Goal: Task Accomplishment & Management: Manage account settings

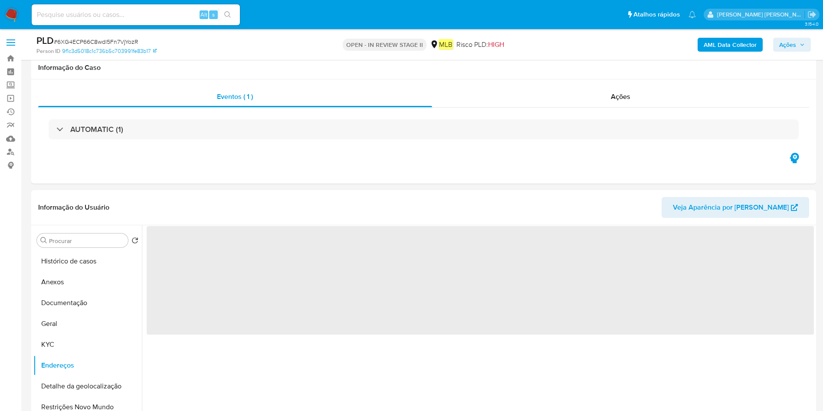
select select "10"
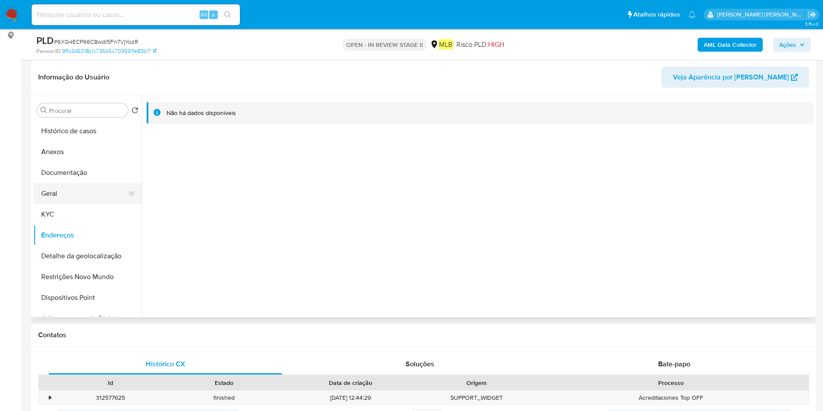
click at [59, 191] on button "Geral" at bounding box center [84, 193] width 102 height 21
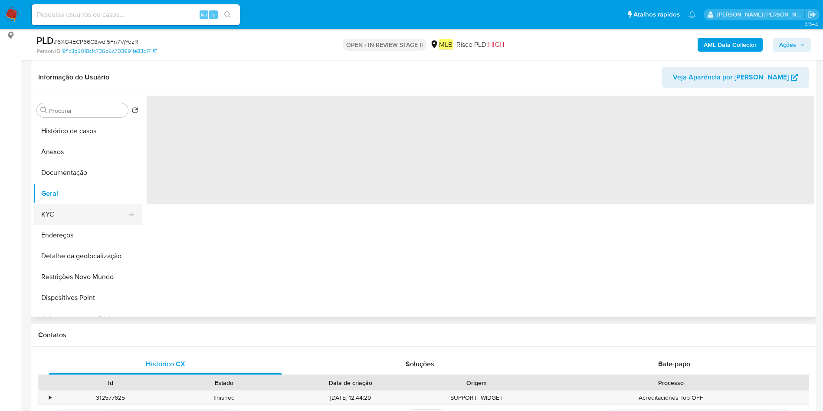
click at [65, 215] on button "KYC" at bounding box center [84, 214] width 102 height 21
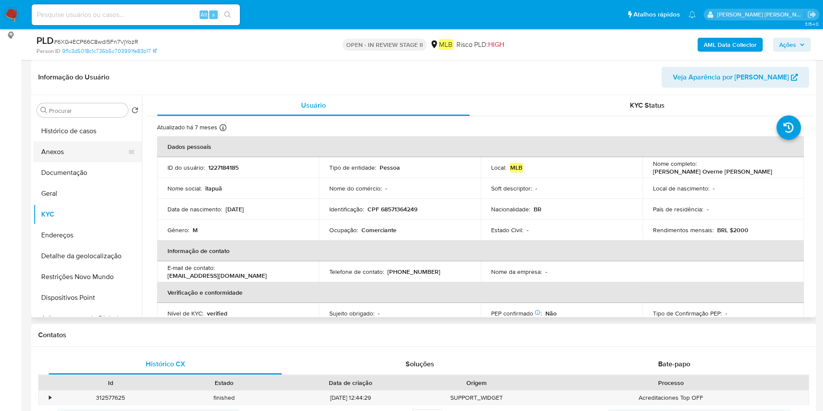
click at [62, 160] on button "Anexos" at bounding box center [84, 152] width 102 height 21
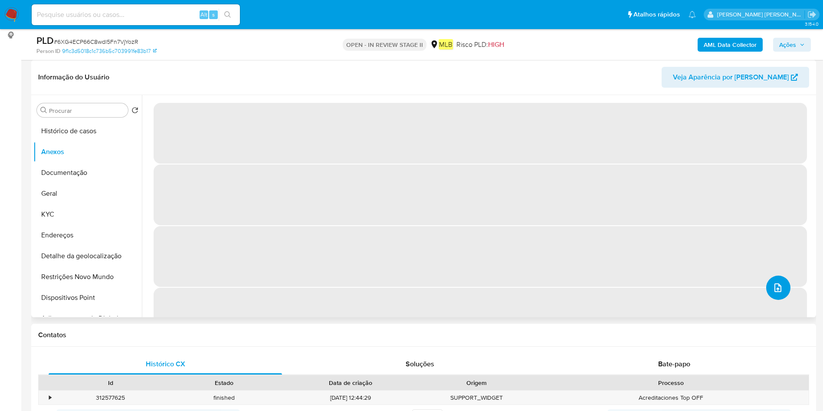
click at [773, 287] on icon "upload-file" at bounding box center [778, 288] width 10 height 10
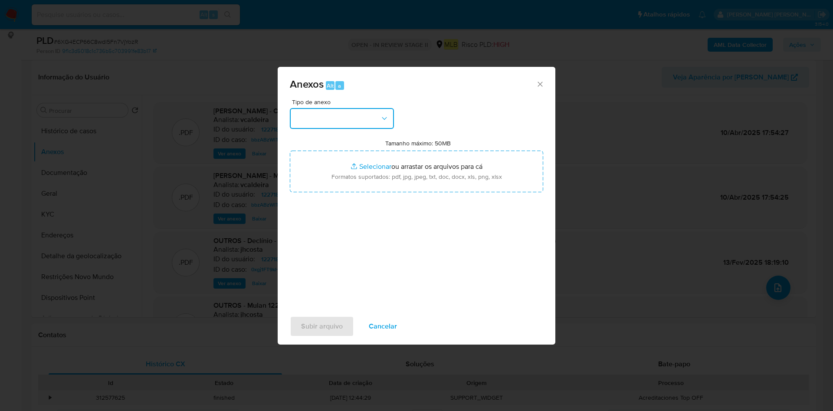
click at [329, 120] on button "button" at bounding box center [342, 118] width 104 height 21
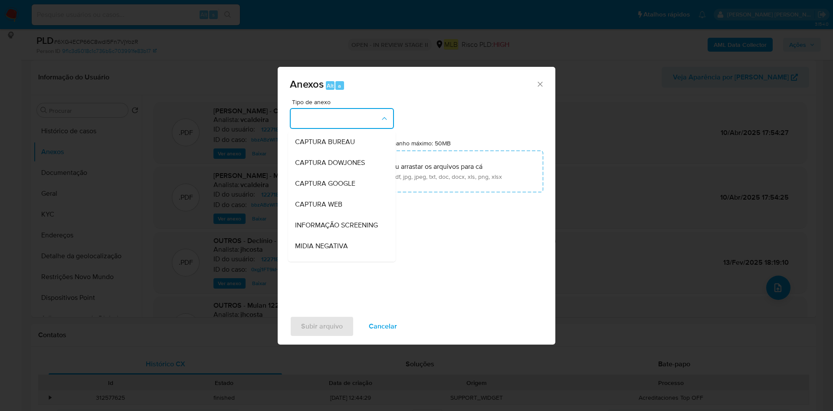
click at [661, 64] on div "Anexos Alt a Tipo de anexo CAPTURA BUREAU CAPTURA DOWJONES CAPTURA GOOGLE CAPTU…" at bounding box center [416, 205] width 833 height 411
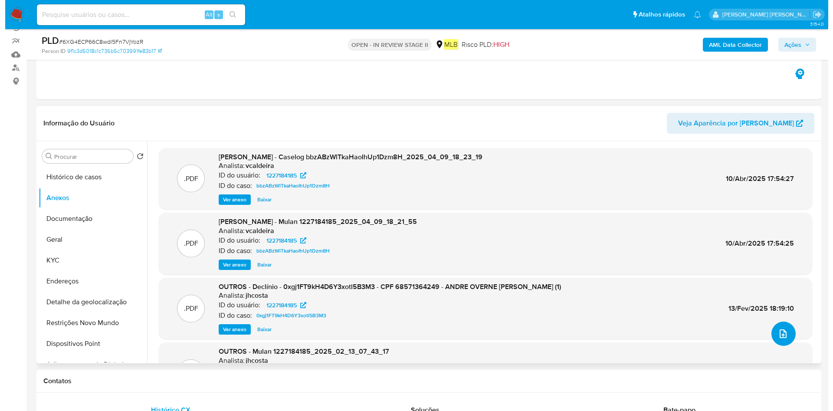
scroll to position [65, 0]
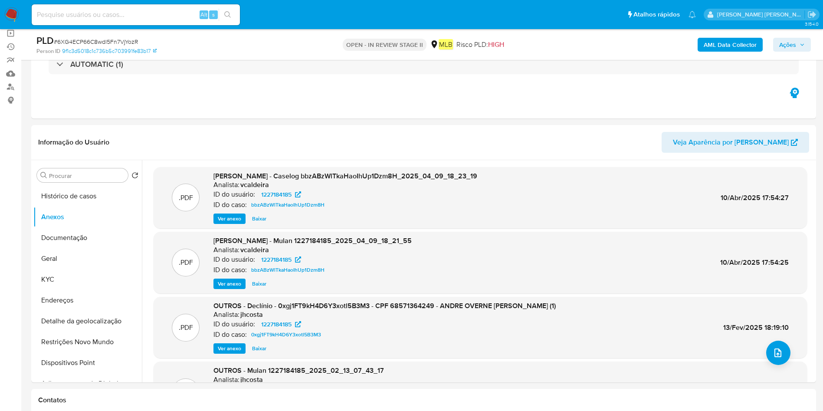
click at [715, 47] on b "AML Data Collector" at bounding box center [730, 45] width 53 height 14
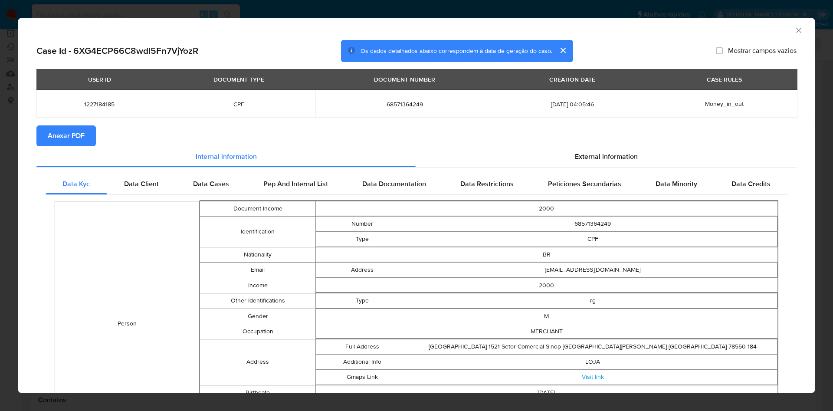
click at [91, 127] on button "Anexar PDF" at bounding box center [65, 135] width 59 height 21
drag, startPoint x: 787, startPoint y: 30, endPoint x: 768, endPoint y: 30, distance: 19.5
click at [795, 30] on icon "Fechar a janela" at bounding box center [799, 30] width 9 height 9
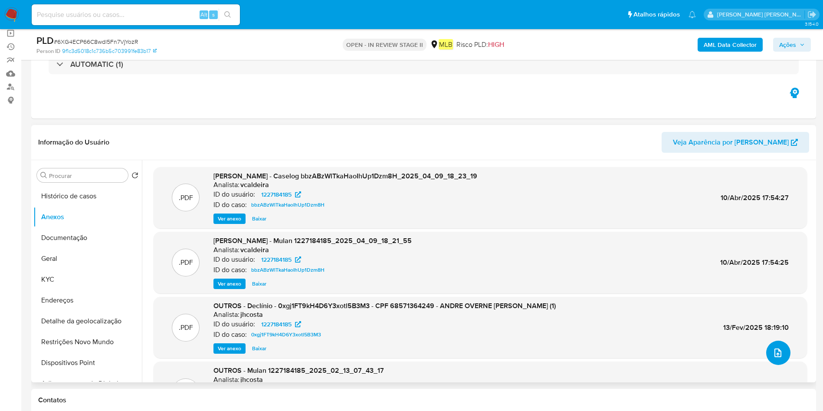
click at [776, 349] on icon "upload-file" at bounding box center [778, 353] width 10 height 10
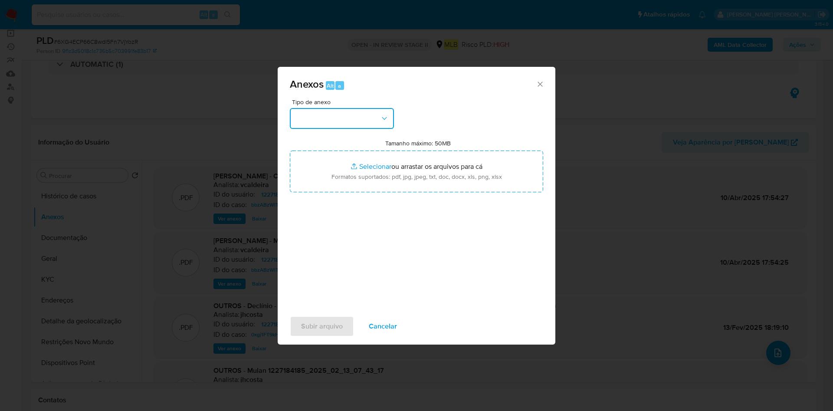
click at [357, 121] on button "button" at bounding box center [342, 118] width 104 height 21
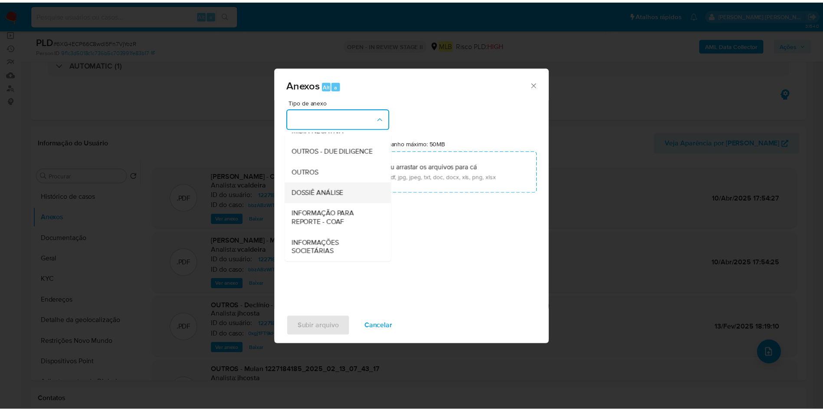
scroll to position [134, 0]
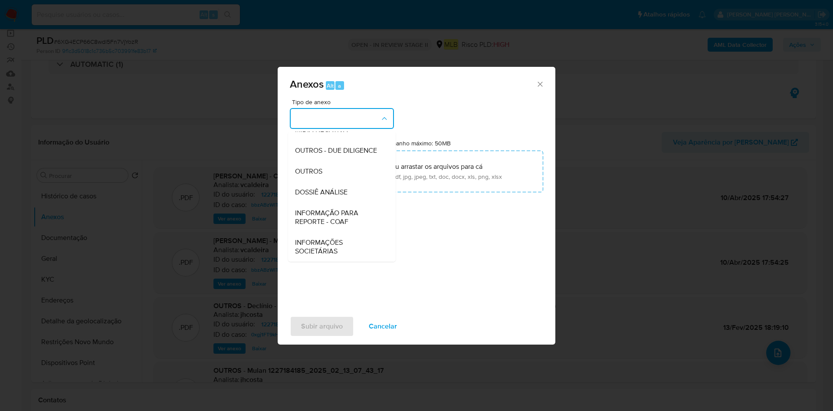
drag, startPoint x: 332, startPoint y: 165, endPoint x: 411, endPoint y: 141, distance: 82.5
click at [332, 165] on div "OUTROS" at bounding box center [339, 171] width 89 height 21
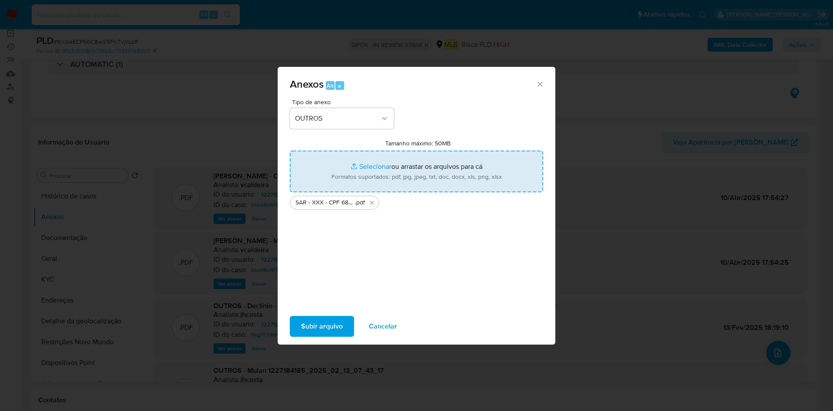
type input "C:\fakepath\Mulan 1227184185_2025_08_15_10_30_23.xlsx"
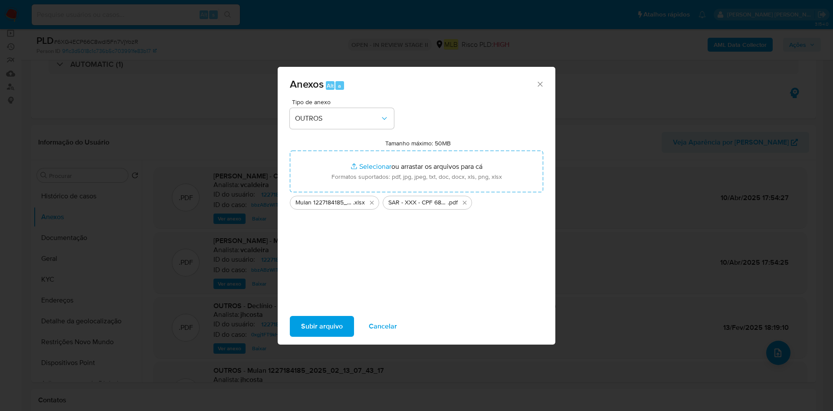
click at [327, 326] on span "Subir arquivo" at bounding box center [322, 326] width 42 height 19
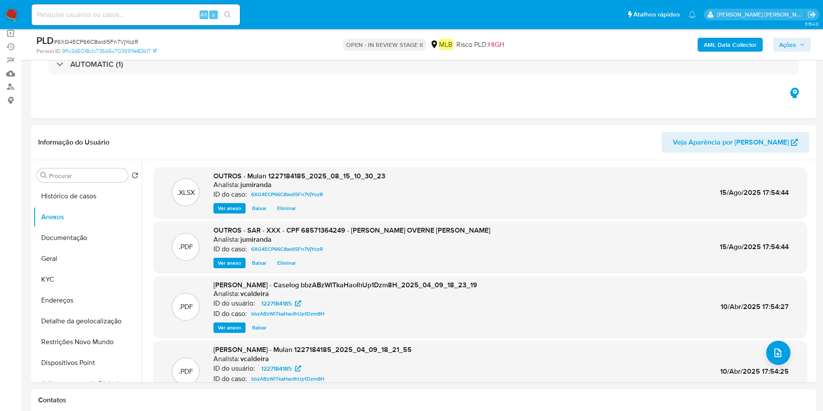
click at [65, 197] on button "Histórico de casos" at bounding box center [87, 196] width 109 height 21
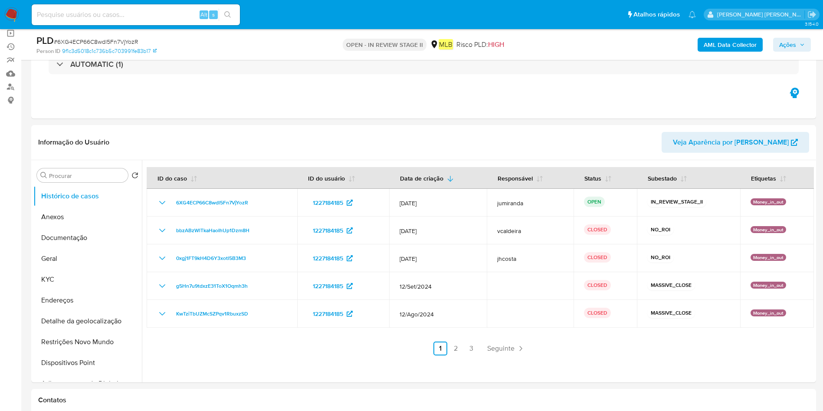
click at [797, 41] on span "Ações" at bounding box center [793, 45] width 26 height 12
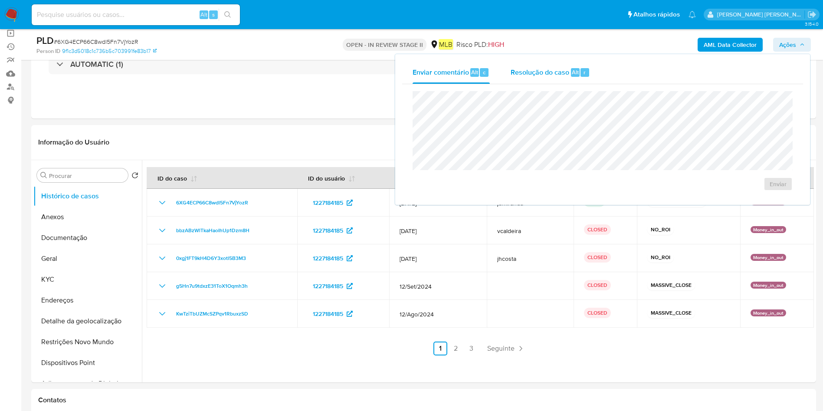
click at [545, 67] on span "Resolução do caso" at bounding box center [540, 72] width 59 height 10
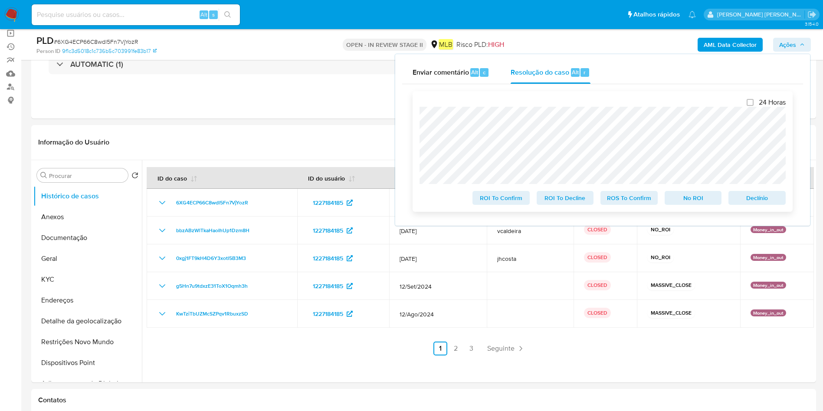
click at [645, 201] on span "ROS To Confirm" at bounding box center [629, 198] width 45 height 12
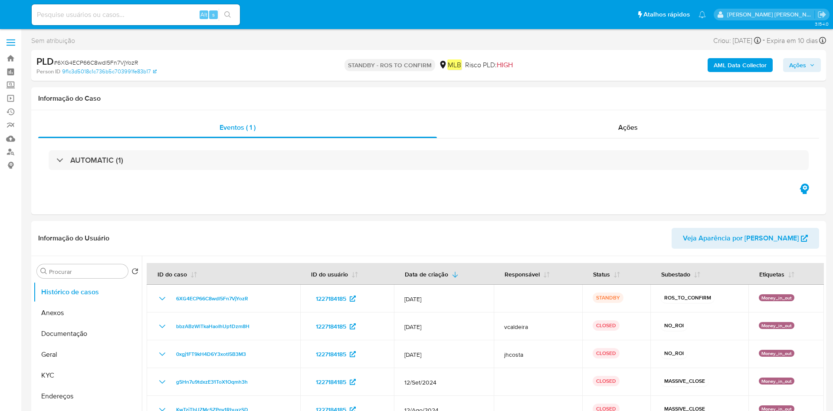
select select "10"
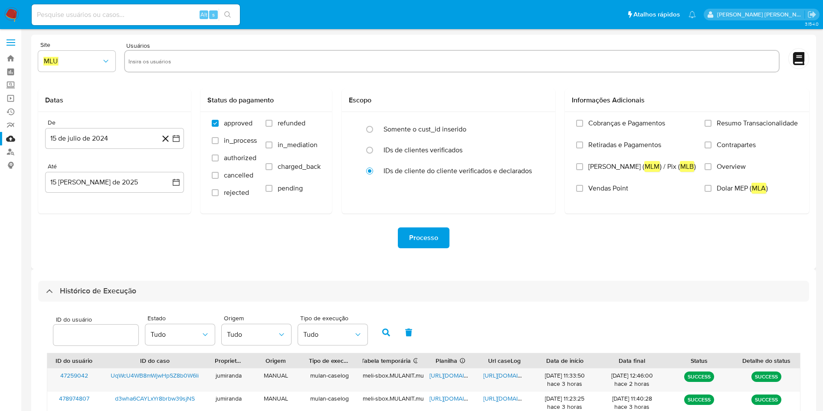
select select "10"
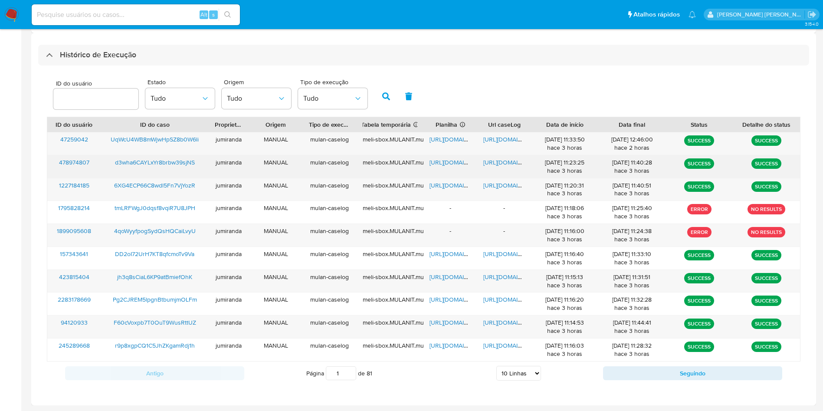
click at [453, 164] on span "https://docs.google.com/spreadsheets/d/1WZhc6dI2RA6G1-cUiipALoHjOfxso8TXwcyVuSa…" at bounding box center [460, 162] width 60 height 9
click at [497, 162] on span "https://docs.google.com/document/d/1D4NN2vh7ErxG93GUhX7XBUaJfhXYctnaxwV5btakXOo…" at bounding box center [514, 162] width 60 height 9
click at [182, 159] on span "d3wha6CAYLxYr8brbw39sjNS" at bounding box center [155, 162] width 80 height 9
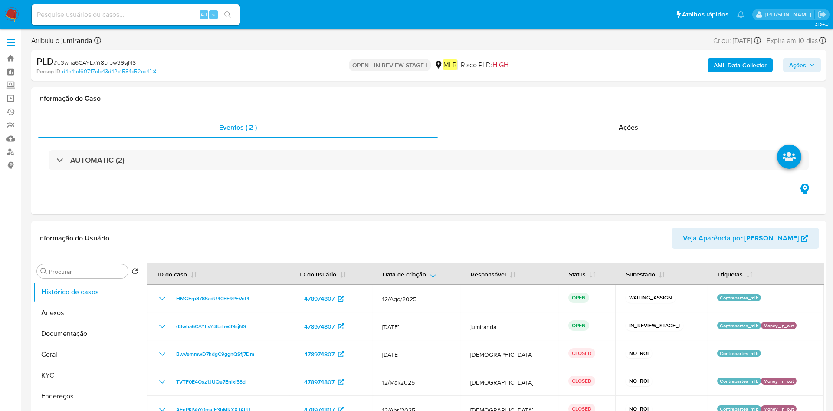
select select "10"
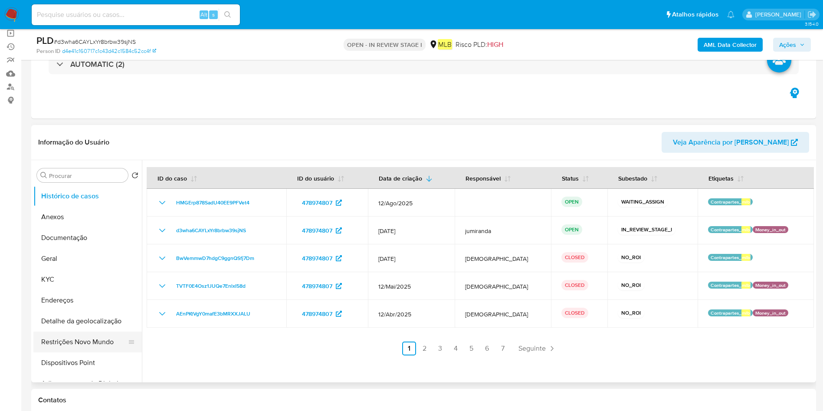
click at [82, 334] on button "Restrições Novo Mundo" at bounding box center [84, 342] width 102 height 21
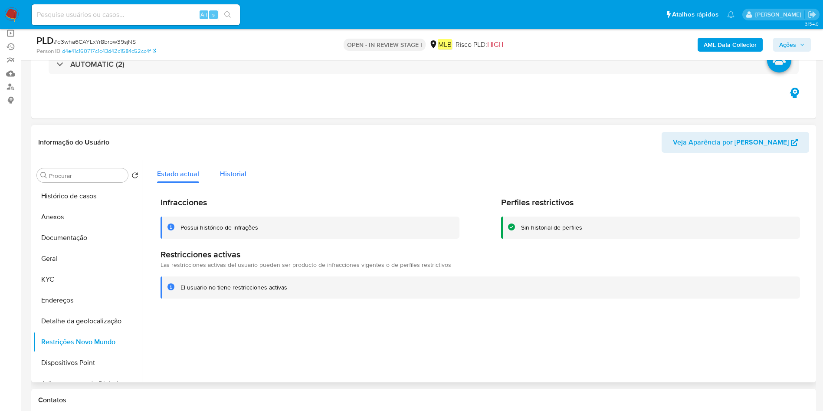
click at [221, 175] on span "Historial" at bounding box center [233, 174] width 26 height 10
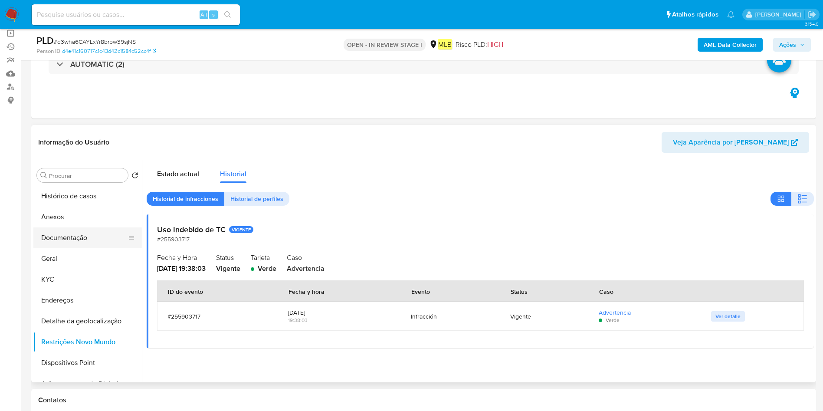
click at [66, 236] on button "Documentação" at bounding box center [84, 237] width 102 height 21
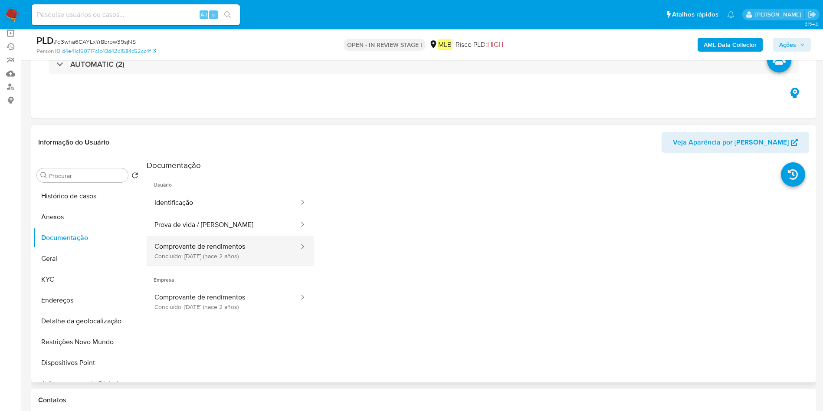
click at [228, 250] on button "Comprovante de rendimentos Concluído: 23/06/2023 (hace 2 años)" at bounding box center [223, 251] width 153 height 30
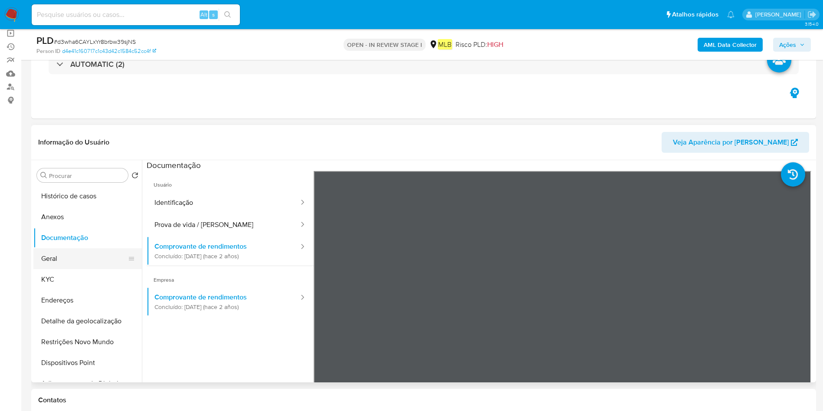
click at [74, 251] on button "Geral" at bounding box center [84, 258] width 102 height 21
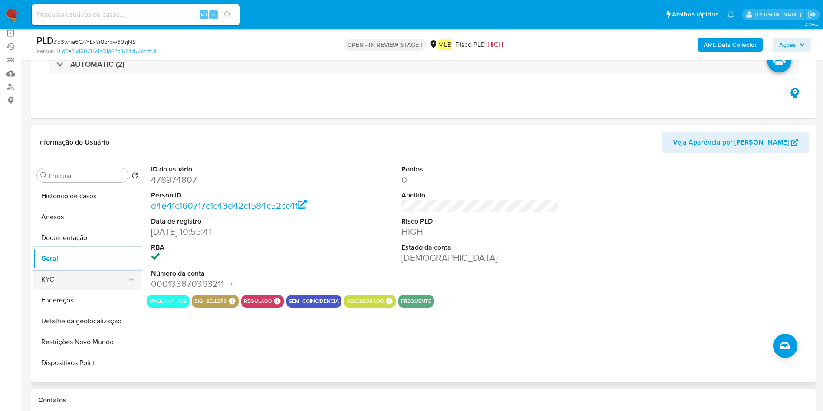
click at [61, 269] on button "KYC" at bounding box center [84, 279] width 102 height 21
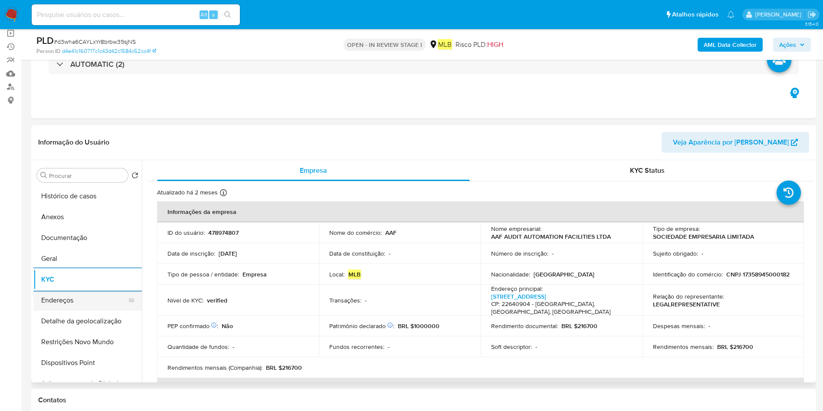
drag, startPoint x: 66, startPoint y: 293, endPoint x: 71, endPoint y: 294, distance: 5.1
click at [66, 293] on button "Endereços" at bounding box center [84, 300] width 102 height 21
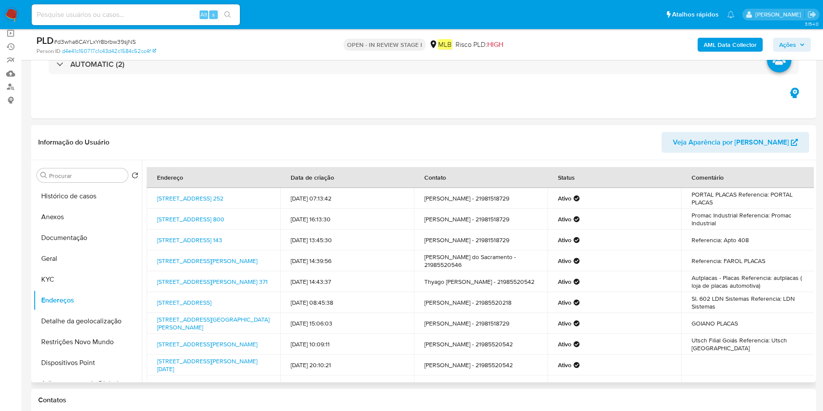
drag, startPoint x: 66, startPoint y: 320, endPoint x: 283, endPoint y: 319, distance: 217.0
click at [74, 320] on button "Detalhe da geolocalização" at bounding box center [87, 321] width 109 height 21
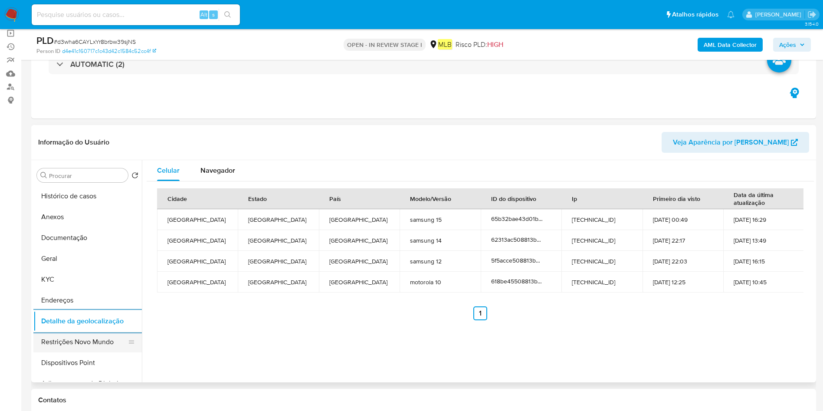
drag, startPoint x: 63, startPoint y: 340, endPoint x: 135, endPoint y: 341, distance: 71.2
click at [68, 340] on button "Restrições Novo Mundo" at bounding box center [84, 342] width 102 height 21
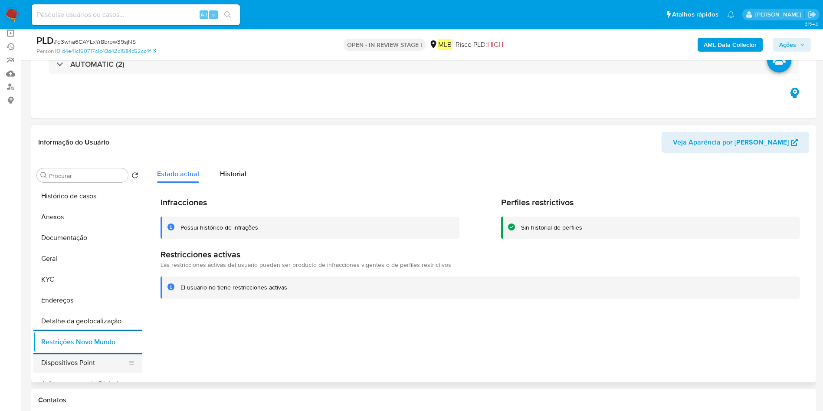
click at [64, 355] on button "Dispositivos Point" at bounding box center [84, 362] width 102 height 21
